Goal: Task Accomplishment & Management: Use online tool/utility

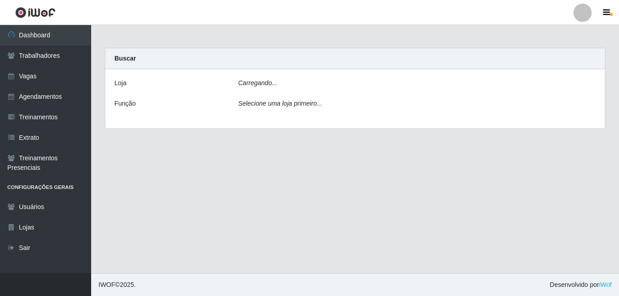
click at [286, 75] on div "[PERSON_NAME]... Função Selecione uma loja primeiro..." at bounding box center [354, 98] width 499 height 59
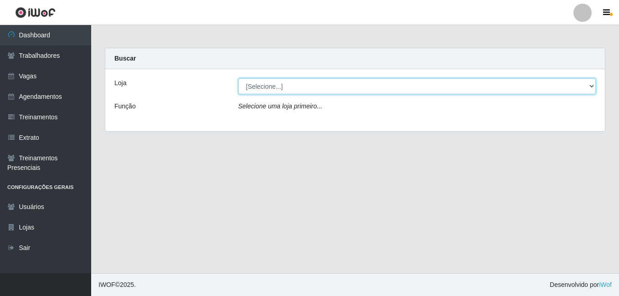
click at [281, 89] on select "[Selecione...] BL Importadora" at bounding box center [417, 86] width 358 height 16
select select "259"
click at [238, 78] on select "[Selecione...] BL Importadora" at bounding box center [417, 86] width 358 height 16
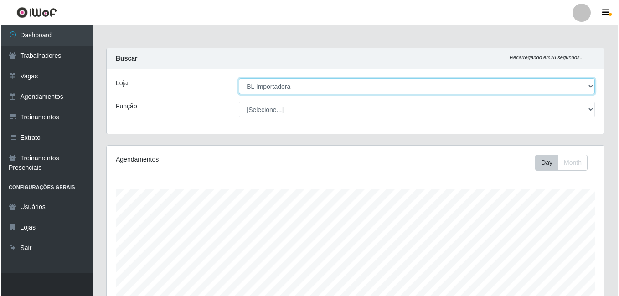
scroll to position [261, 0]
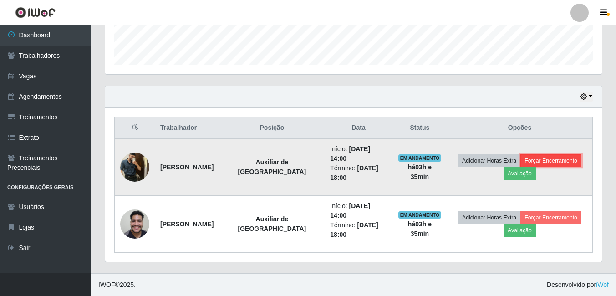
click at [572, 162] on button "Forçar Encerramento" at bounding box center [551, 160] width 61 height 13
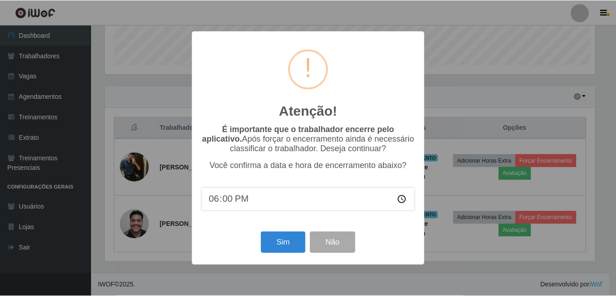
scroll to position [189, 493]
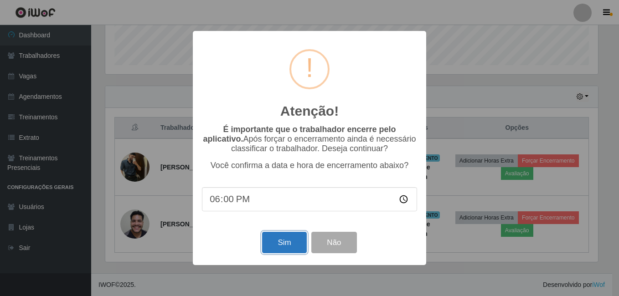
click at [287, 253] on button "Sim" at bounding box center [284, 242] width 44 height 21
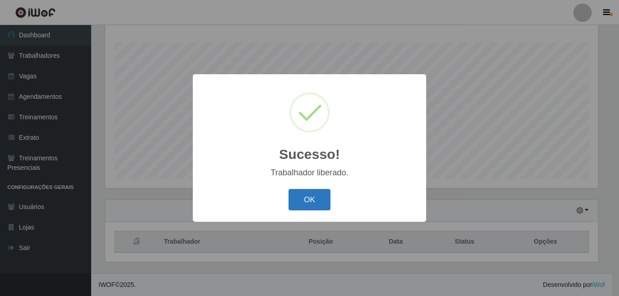
click at [318, 208] on button "OK" at bounding box center [309, 199] width 42 height 21
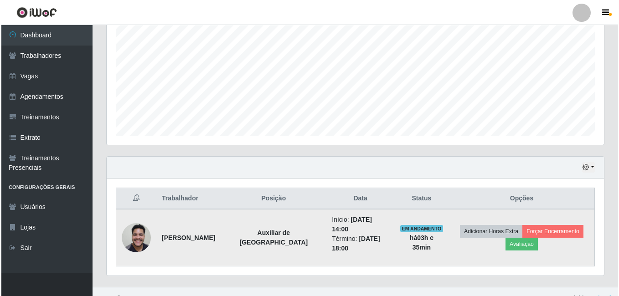
scroll to position [194, 0]
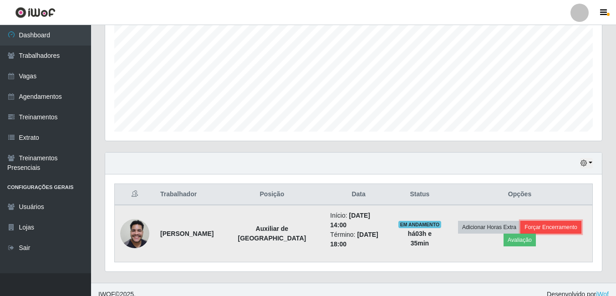
click at [557, 222] on button "Forçar Encerramento" at bounding box center [551, 227] width 61 height 13
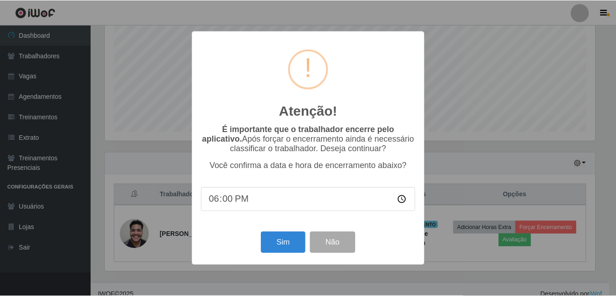
scroll to position [189, 493]
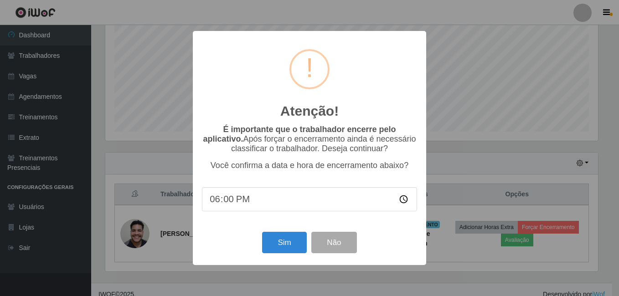
click at [279, 231] on div "Atenção! × É importante que o trabalhador encerre pelo aplicativo. Após forçar …" at bounding box center [309, 148] width 233 height 234
click at [279, 234] on div "Sim Não" at bounding box center [309, 243] width 215 height 26
click at [279, 236] on button "Sim" at bounding box center [284, 242] width 44 height 21
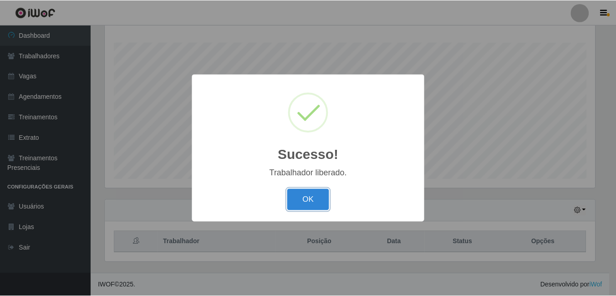
scroll to position [455428, 455124]
click at [291, 189] on div "OK Cancel" at bounding box center [309, 200] width 215 height 26
click at [293, 197] on button "OK" at bounding box center [309, 199] width 42 height 21
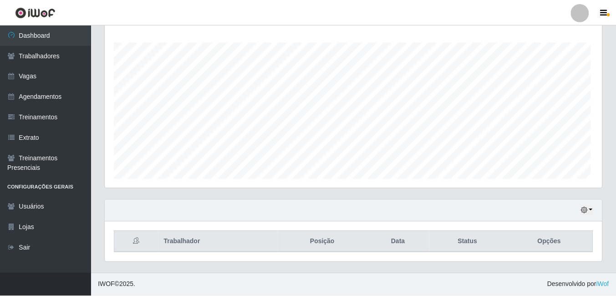
scroll to position [189, 497]
